Goal: Information Seeking & Learning: Learn about a topic

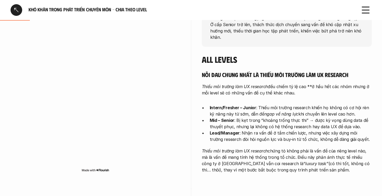
scroll to position [172, 0]
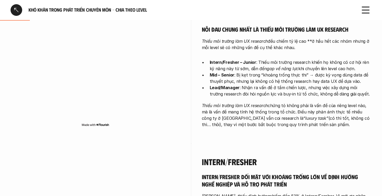
click at [20, 8] on div at bounding box center [17, 10] width 12 height 12
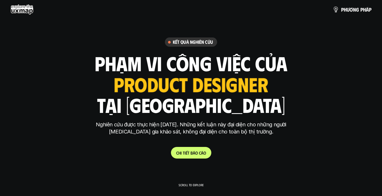
click at [180, 45] on h6 "Kết quả nghiên cứu" at bounding box center [193, 42] width 40 height 6
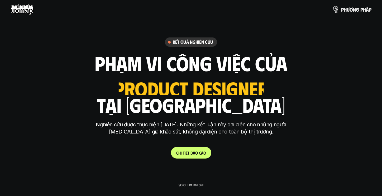
click at [340, 12] on link "p h ư ơ n g p h á p" at bounding box center [352, 9] width 39 height 11
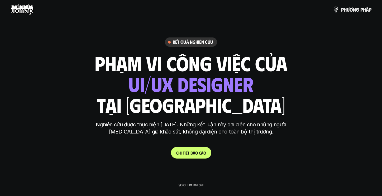
click at [190, 154] on p "C h i t i ế t b á o c á o" at bounding box center [191, 152] width 30 height 5
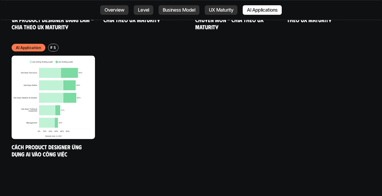
scroll to position [2901, 0]
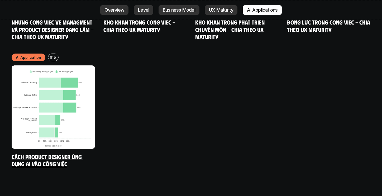
click at [56, 76] on img at bounding box center [53, 106] width 83 height 83
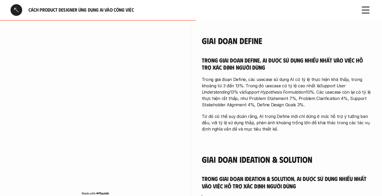
scroll to position [616, 0]
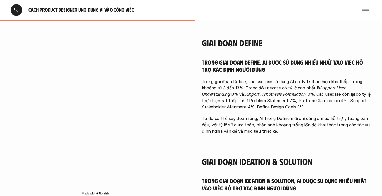
click at [15, 9] on div at bounding box center [17, 10] width 12 height 12
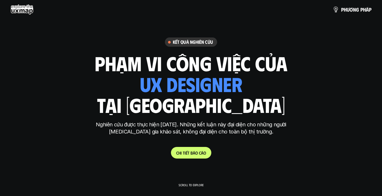
click at [97, 134] on p "Nghiên cứu được thực hiện [DATE]. Những kết luận này đại diện cho những người […" at bounding box center [191, 128] width 198 height 14
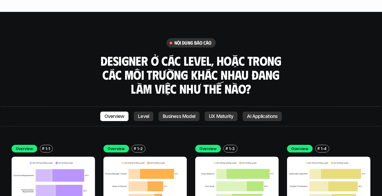
scroll to position [1466, 0]
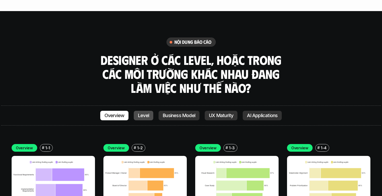
click at [144, 113] on p "Level" at bounding box center [143, 115] width 11 height 5
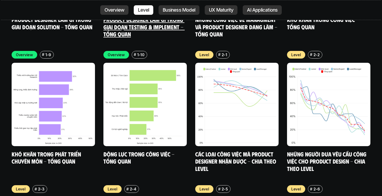
scroll to position [1830, 0]
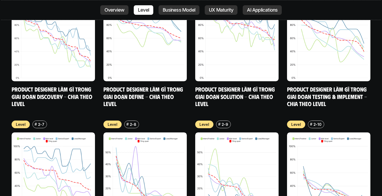
scroll to position [2028, 0]
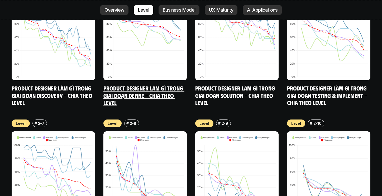
click at [133, 84] on link "Product Designer làm gì trong giai đoạn Define - Chia theo Level" at bounding box center [143, 95] width 81 height 22
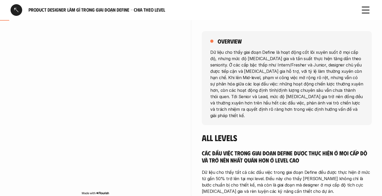
scroll to position [73, 0]
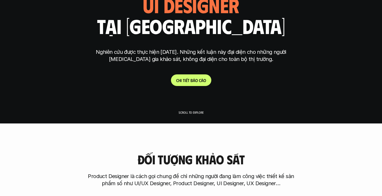
scroll to position [1830, 0]
